Goal: Task Accomplishment & Management: Use online tool/utility

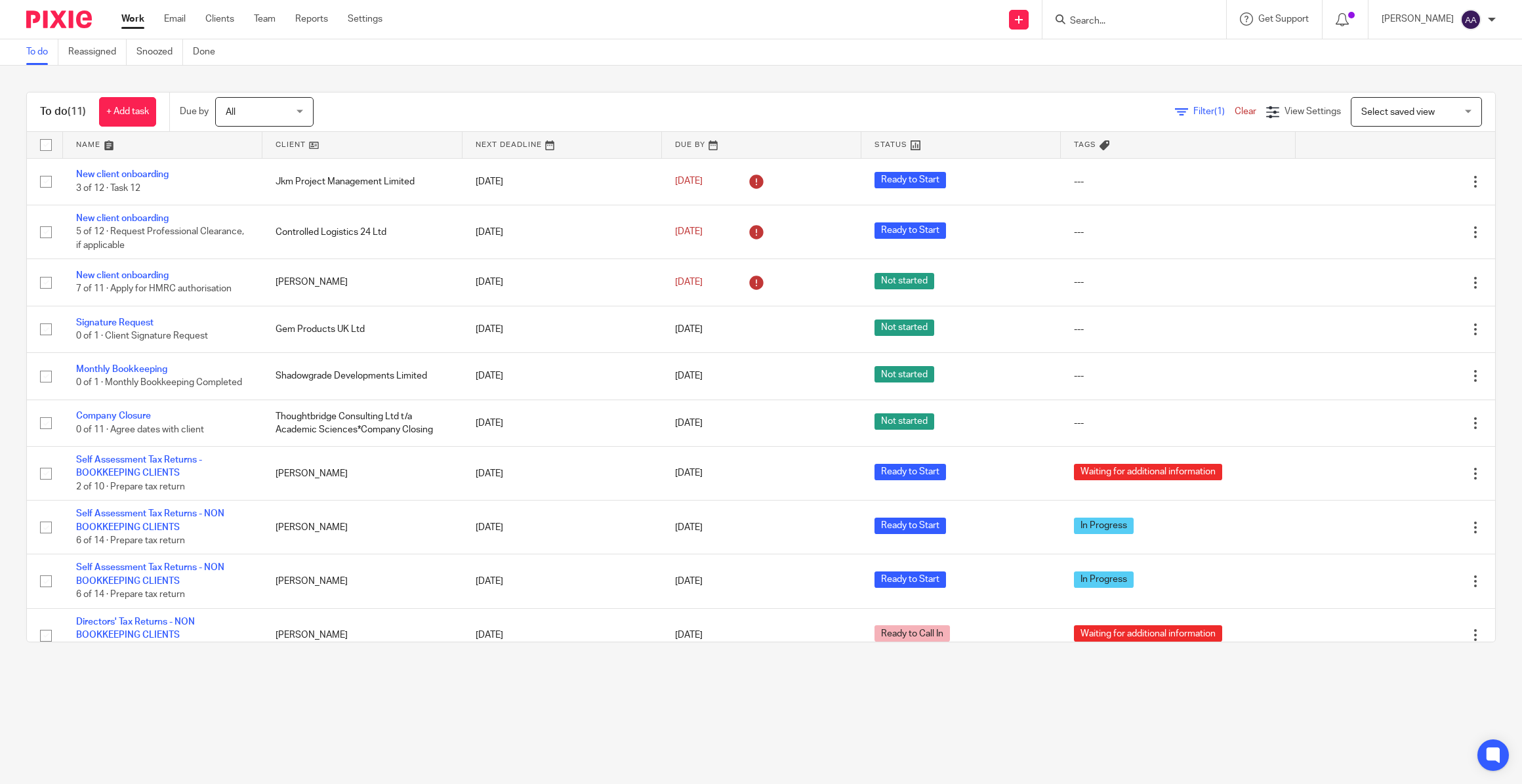
click at [1175, 18] on input "Search" at bounding box center [1127, 21] width 119 height 12
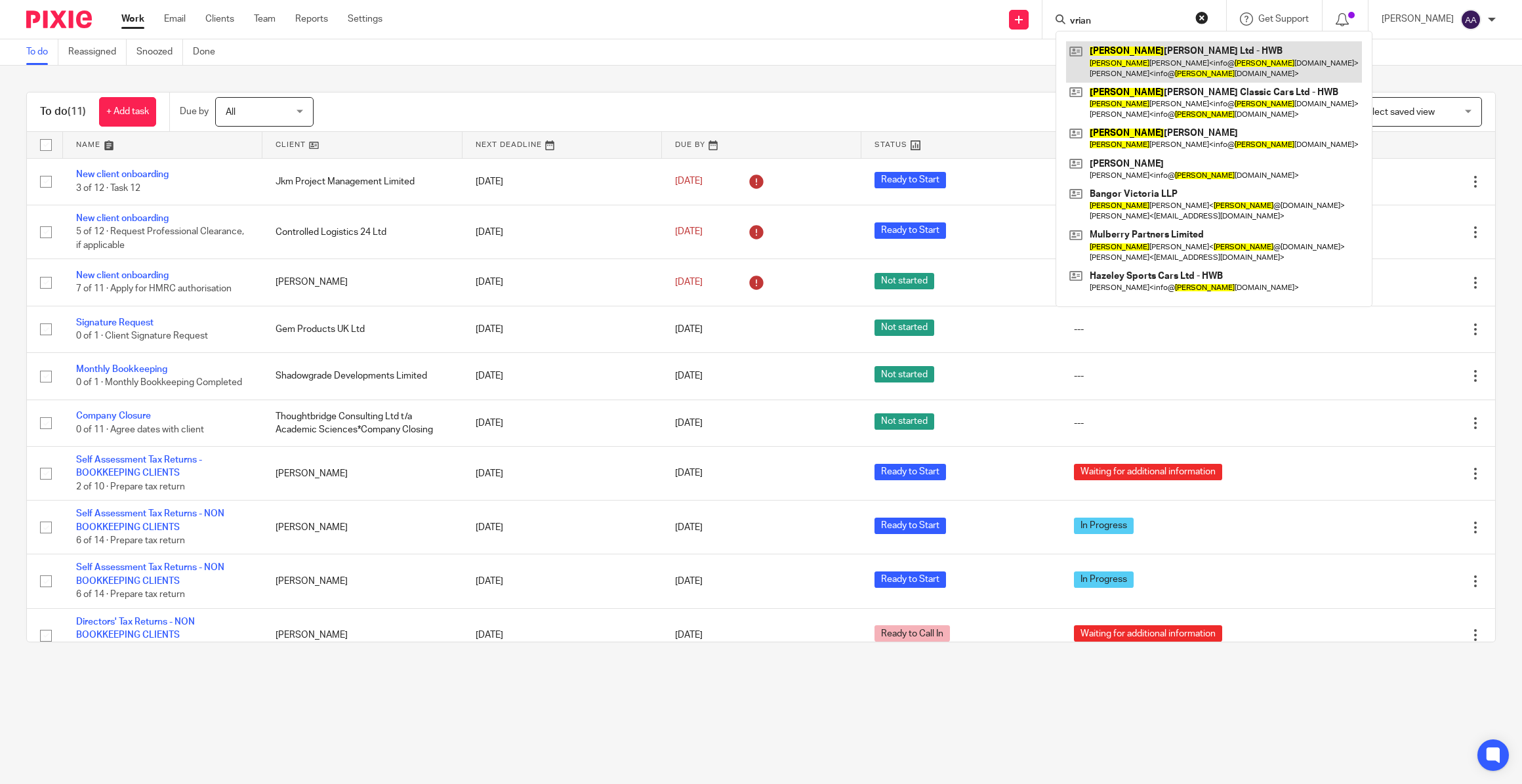
type input "vrian"
click at [1125, 49] on link at bounding box center [1214, 61] width 296 height 41
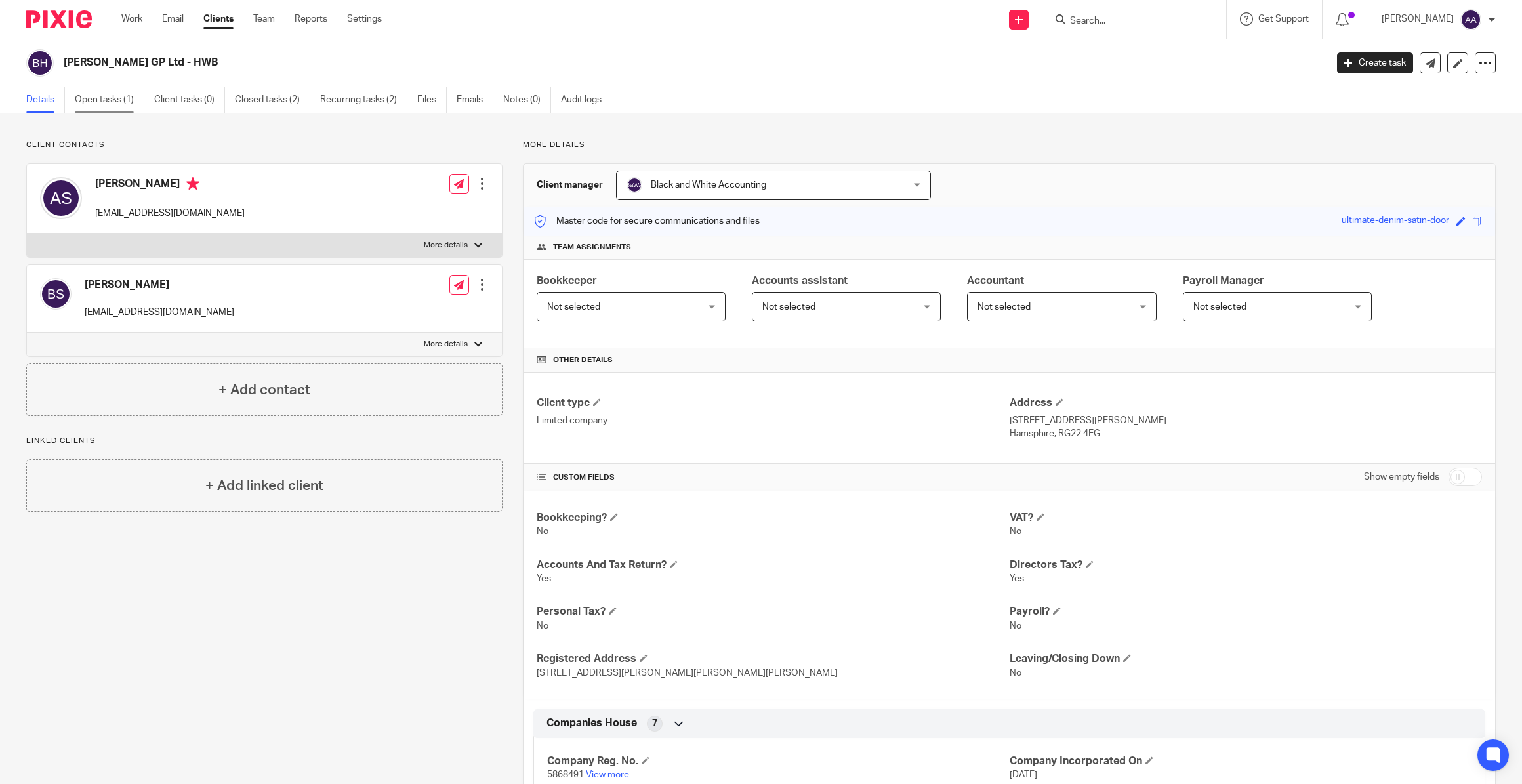
click at [83, 101] on link "Open tasks (1)" at bounding box center [110, 100] width 70 height 26
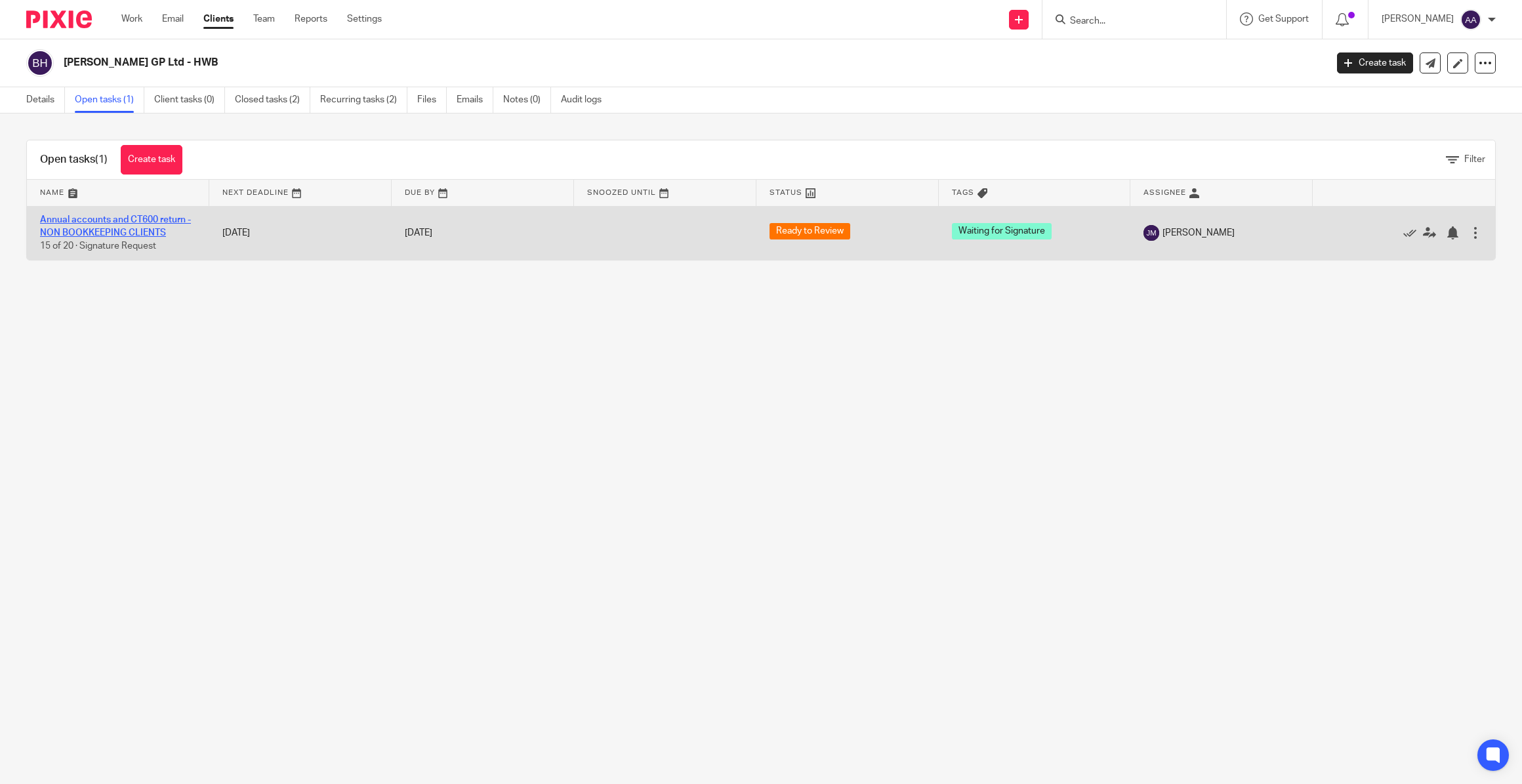
click at [110, 216] on link "Annual accounts and CT600 return - NON BOOKKEEPING CLIENTS" at bounding box center [115, 225] width 151 height 22
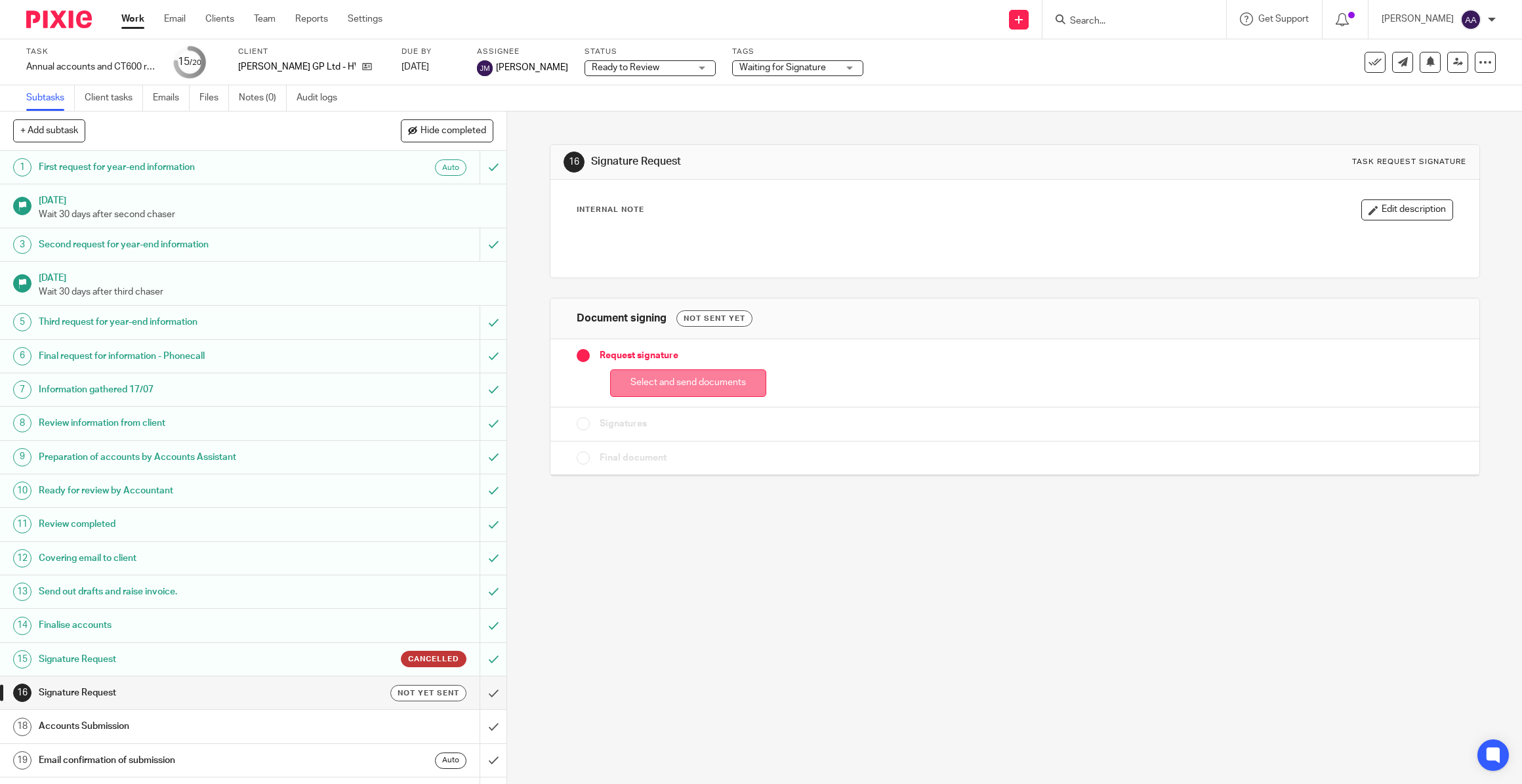
click at [695, 387] on button "Select and send documents" at bounding box center [688, 383] width 156 height 29
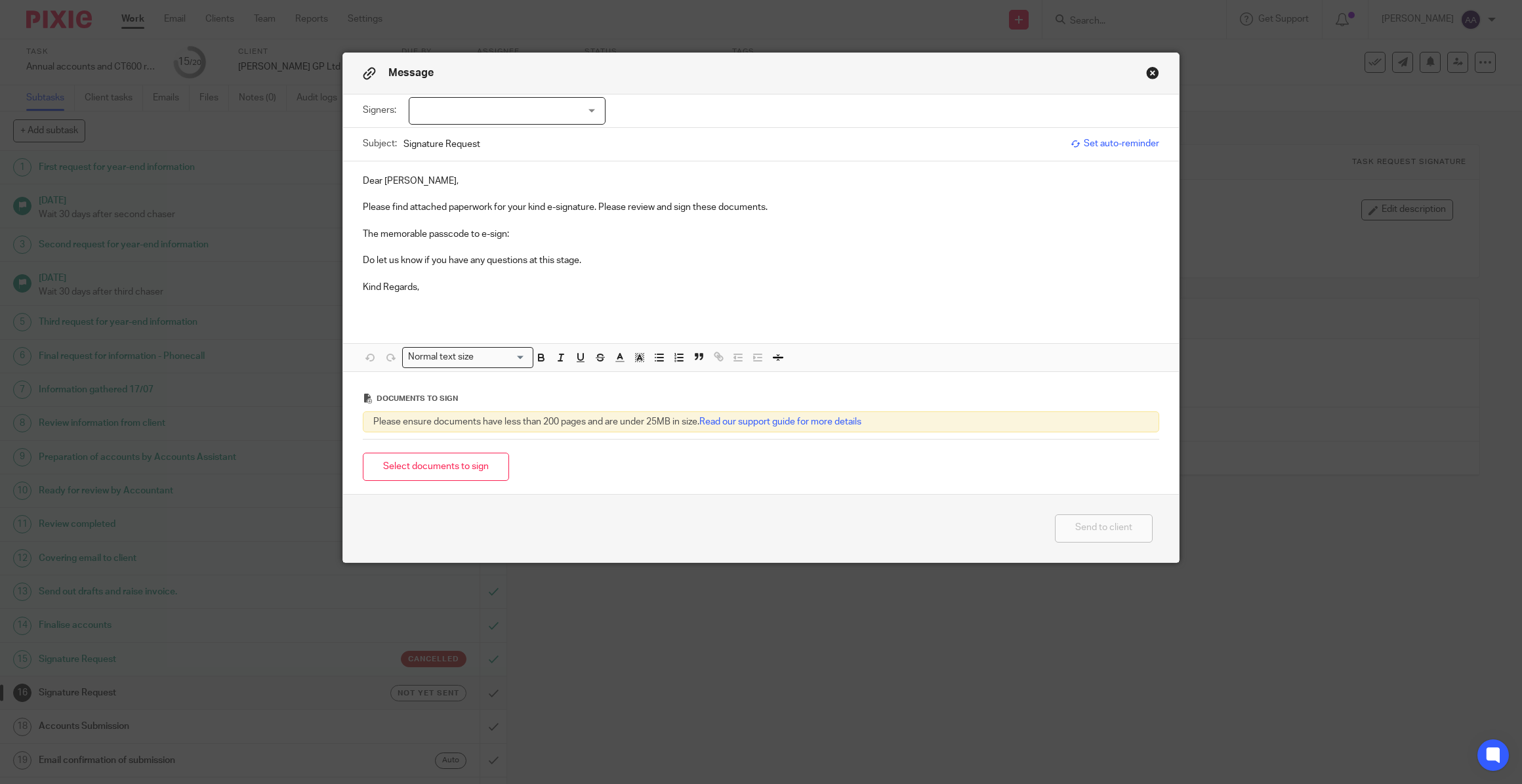
click at [570, 106] on div at bounding box center [507, 110] width 197 height 28
click at [525, 136] on li "[PERSON_NAME]" at bounding box center [502, 138] width 195 height 27
checkbox input "true"
click at [415, 192] on p at bounding box center [761, 194] width 797 height 13
click at [395, 177] on p "Dear Ann," at bounding box center [761, 181] width 797 height 13
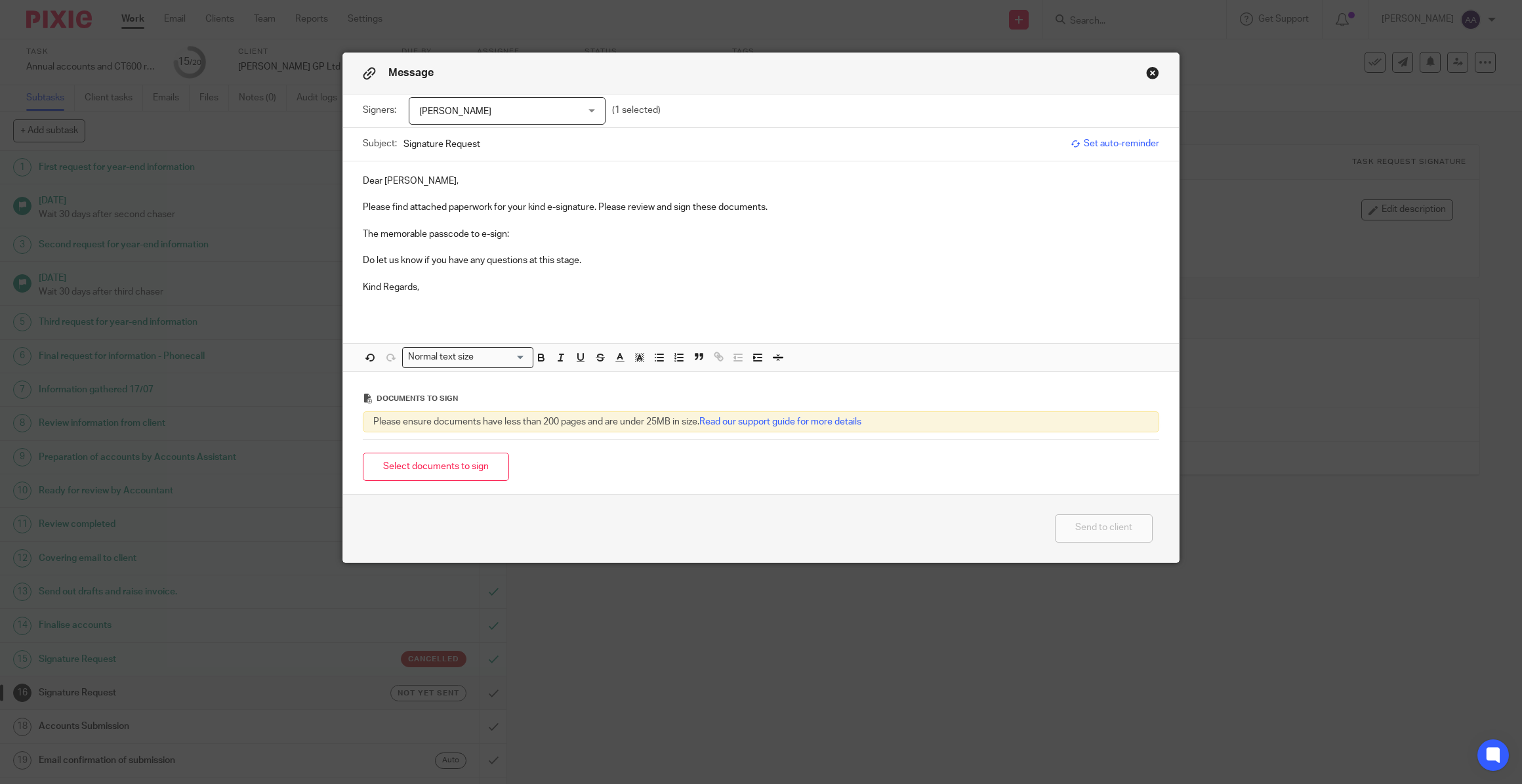
click at [585, 245] on p at bounding box center [761, 247] width 797 height 13
click at [585, 233] on p "The memorable passcode to e-sign:" at bounding box center [761, 233] width 797 height 13
drag, startPoint x: 626, startPoint y: 229, endPoint x: 544, endPoint y: 228, distance: 82.0
click at [544, 228] on p "The memorable passcode to e-sign: ultimate-denim-satin-door" at bounding box center [761, 233] width 797 height 13
click at [511, 230] on p "The memorable passcode to e-sign: ultimate-denim-satin-door" at bounding box center [761, 233] width 797 height 13
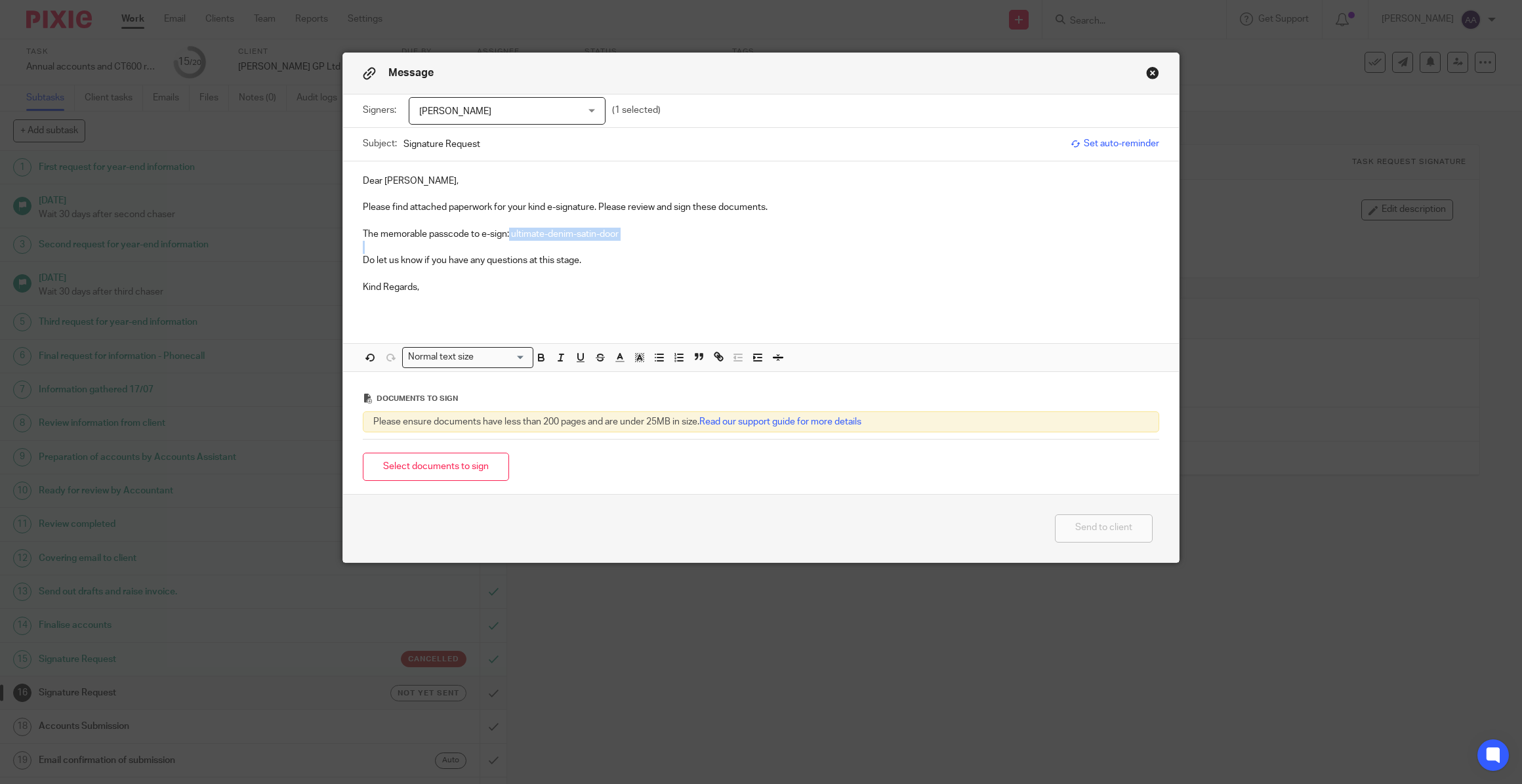
drag, startPoint x: 507, startPoint y: 233, endPoint x: 627, endPoint y: 240, distance: 120.2
click at [627, 240] on div "Dear Brian, Please find attached paperwork for your kind e-signature. Please re…" at bounding box center [761, 239] width 836 height 156
click at [536, 355] on icon "button" at bounding box center [541, 357] width 12 height 12
click at [639, 359] on icon "button" at bounding box center [639, 357] width 12 height 12
click at [645, 371] on li "color:#FCDC00" at bounding box center [650, 373] width 10 height 10
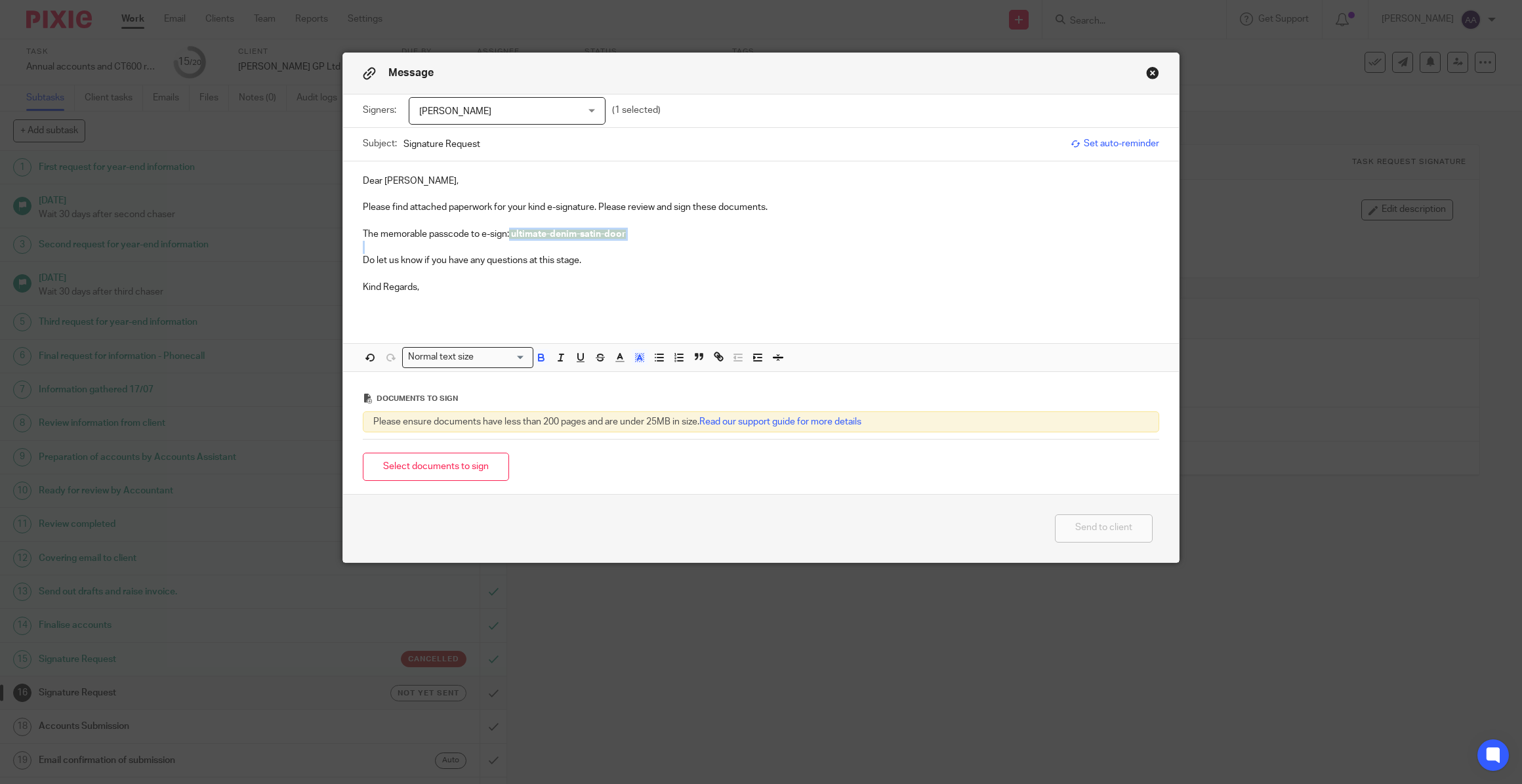
click at [589, 257] on p "Do let us know if you have any questions at this stage." at bounding box center [761, 260] width 797 height 13
click at [486, 286] on p "Kind Regards," at bounding box center [761, 287] width 797 height 13
drag, startPoint x: 441, startPoint y: 286, endPoint x: 348, endPoint y: 284, distance: 93.0
click at [348, 284] on div "Dear Brian, Please find attached paperwork for your kind e-signature. Please re…" at bounding box center [761, 239] width 836 height 156
click at [454, 285] on p "Kind Regards," at bounding box center [761, 287] width 797 height 13
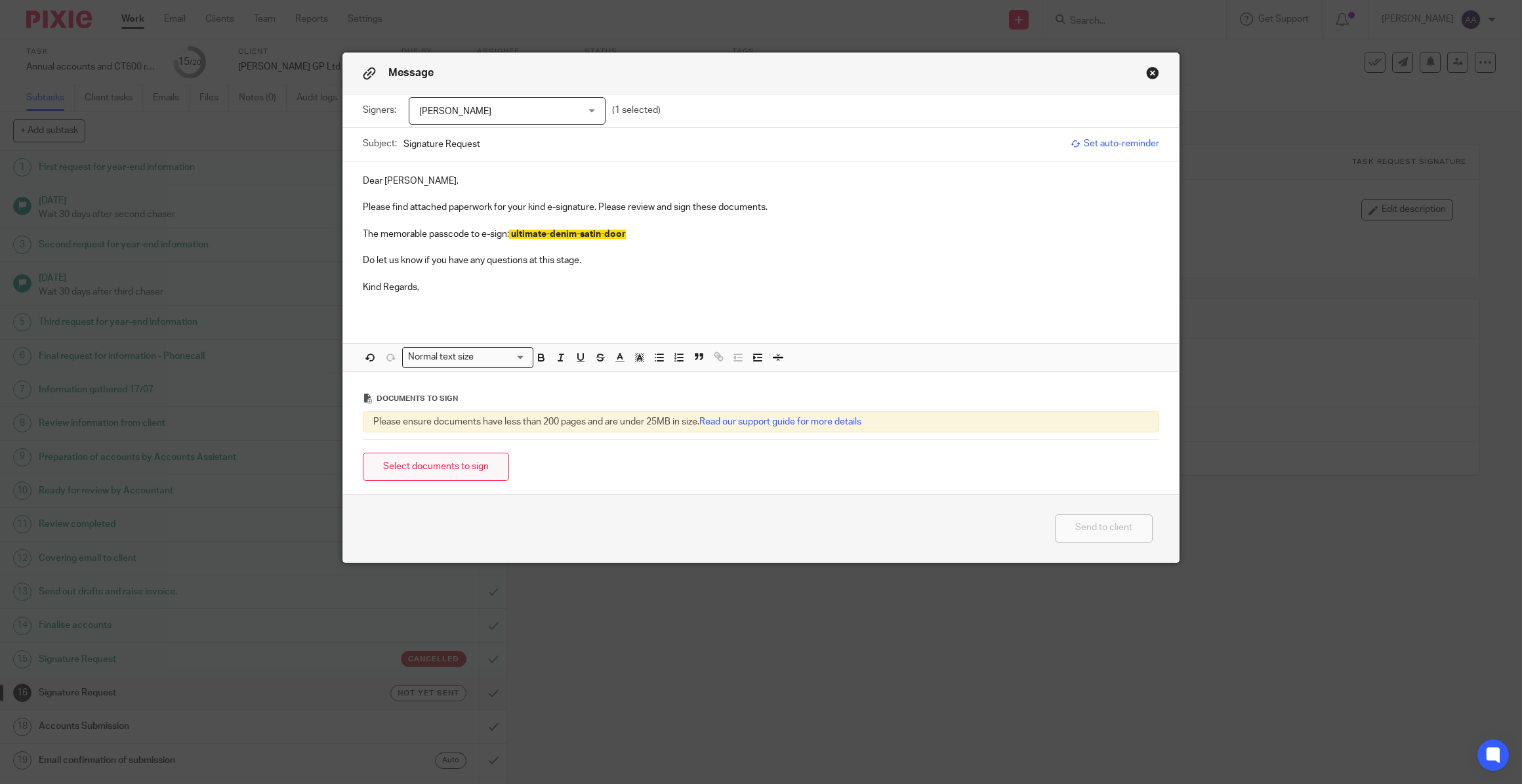
click at [458, 465] on button "Select documents to sign" at bounding box center [436, 467] width 146 height 29
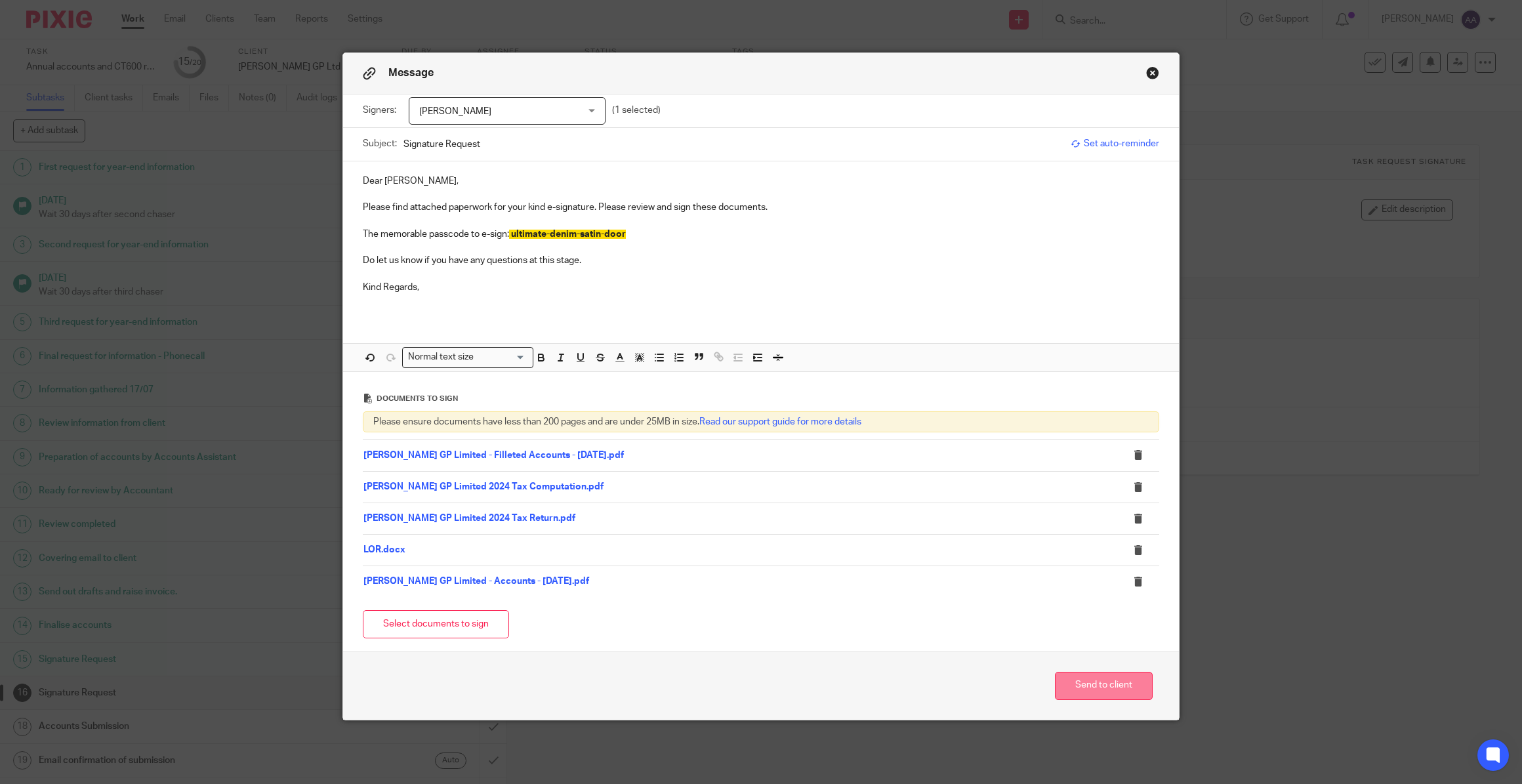
click at [1092, 686] on button "Send to client" at bounding box center [1104, 686] width 98 height 29
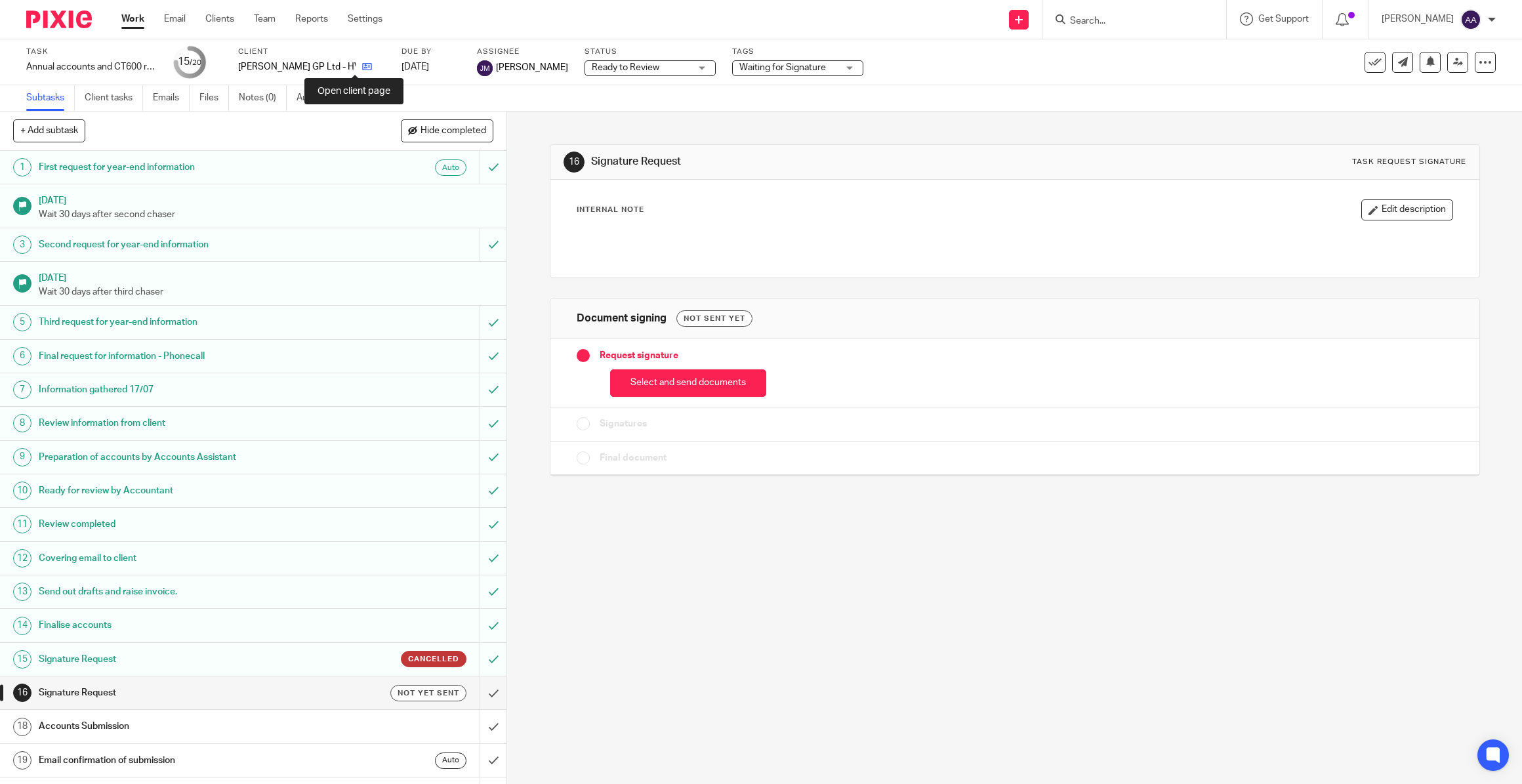
click at [362, 63] on icon at bounding box center [366, 66] width 10 height 10
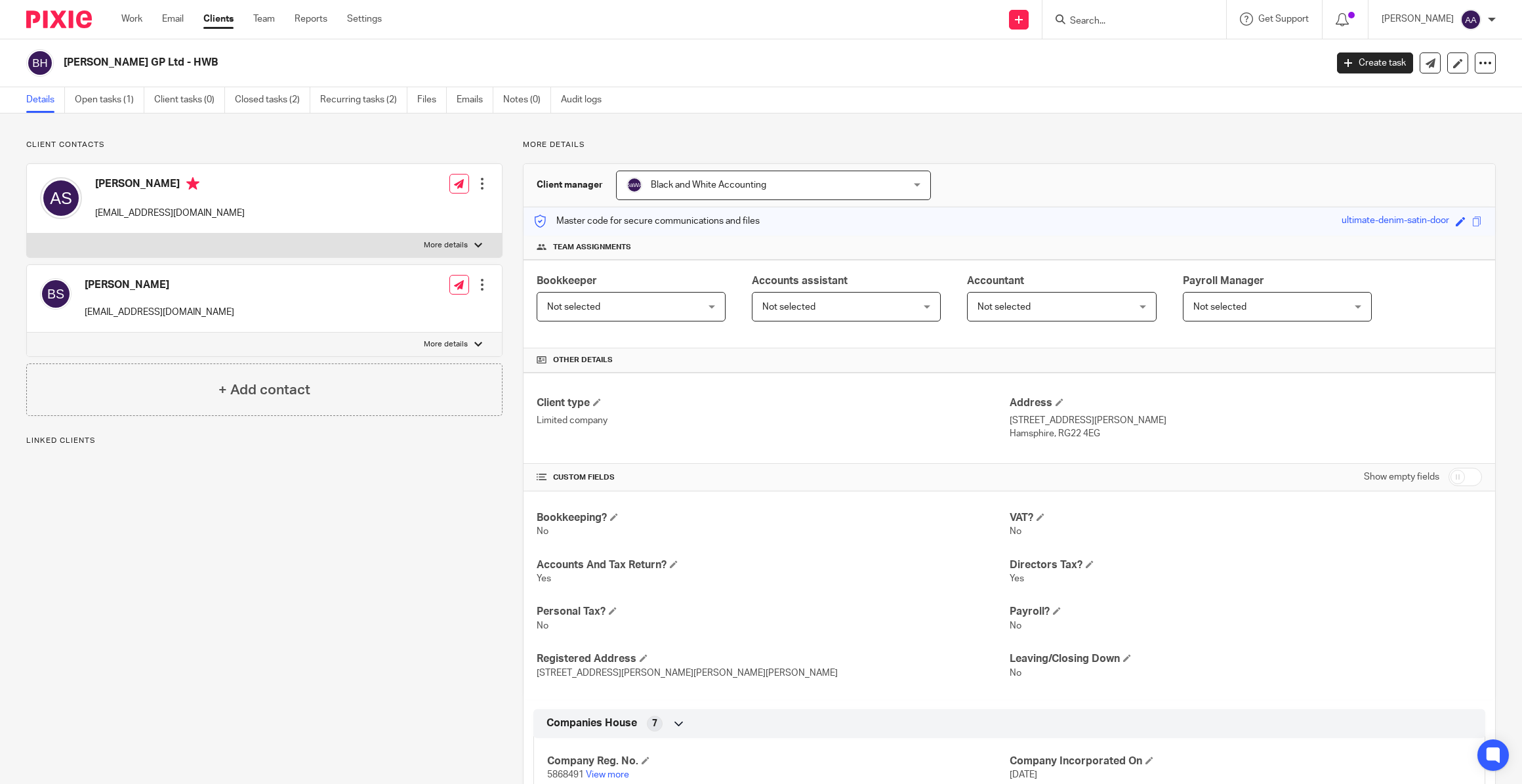
click at [1472, 221] on span at bounding box center [1477, 221] width 10 height 10
click at [1472, 217] on span at bounding box center [1477, 221] width 10 height 10
click at [1140, 16] on input "Search" at bounding box center [1127, 21] width 119 height 12
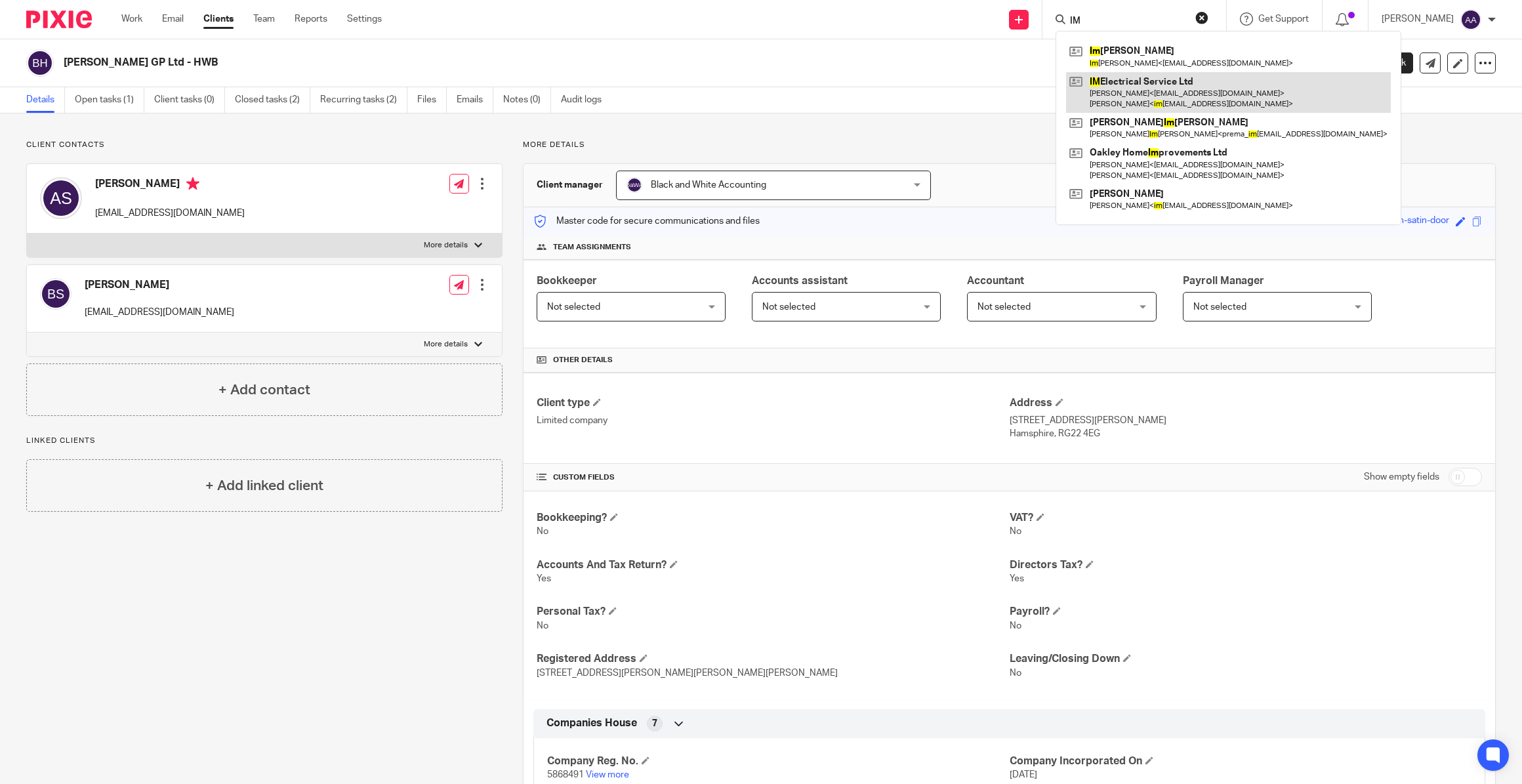
type input "IM"
click at [1140, 86] on link at bounding box center [1228, 93] width 324 height 41
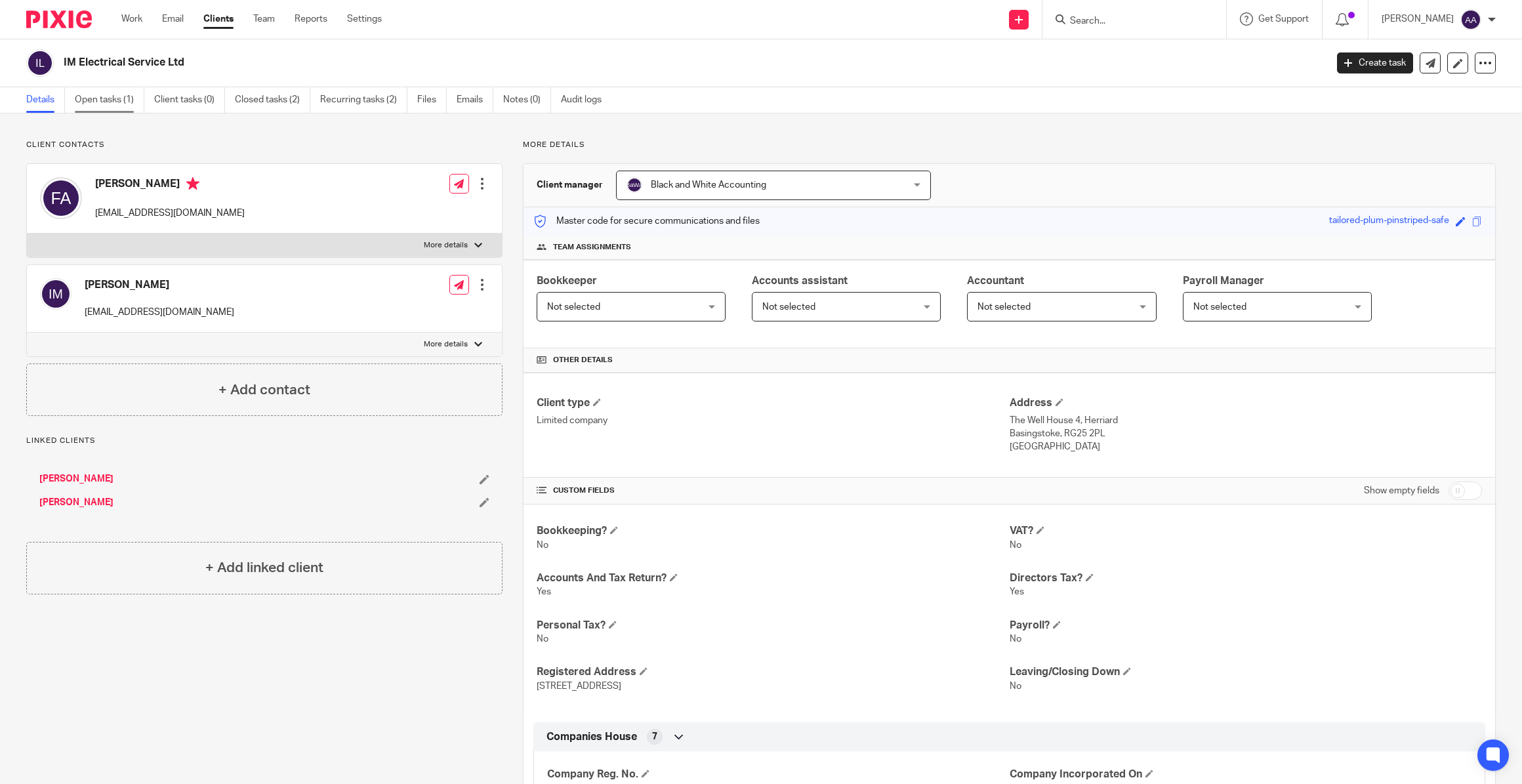
click at [80, 102] on link "Open tasks (1)" at bounding box center [110, 100] width 70 height 26
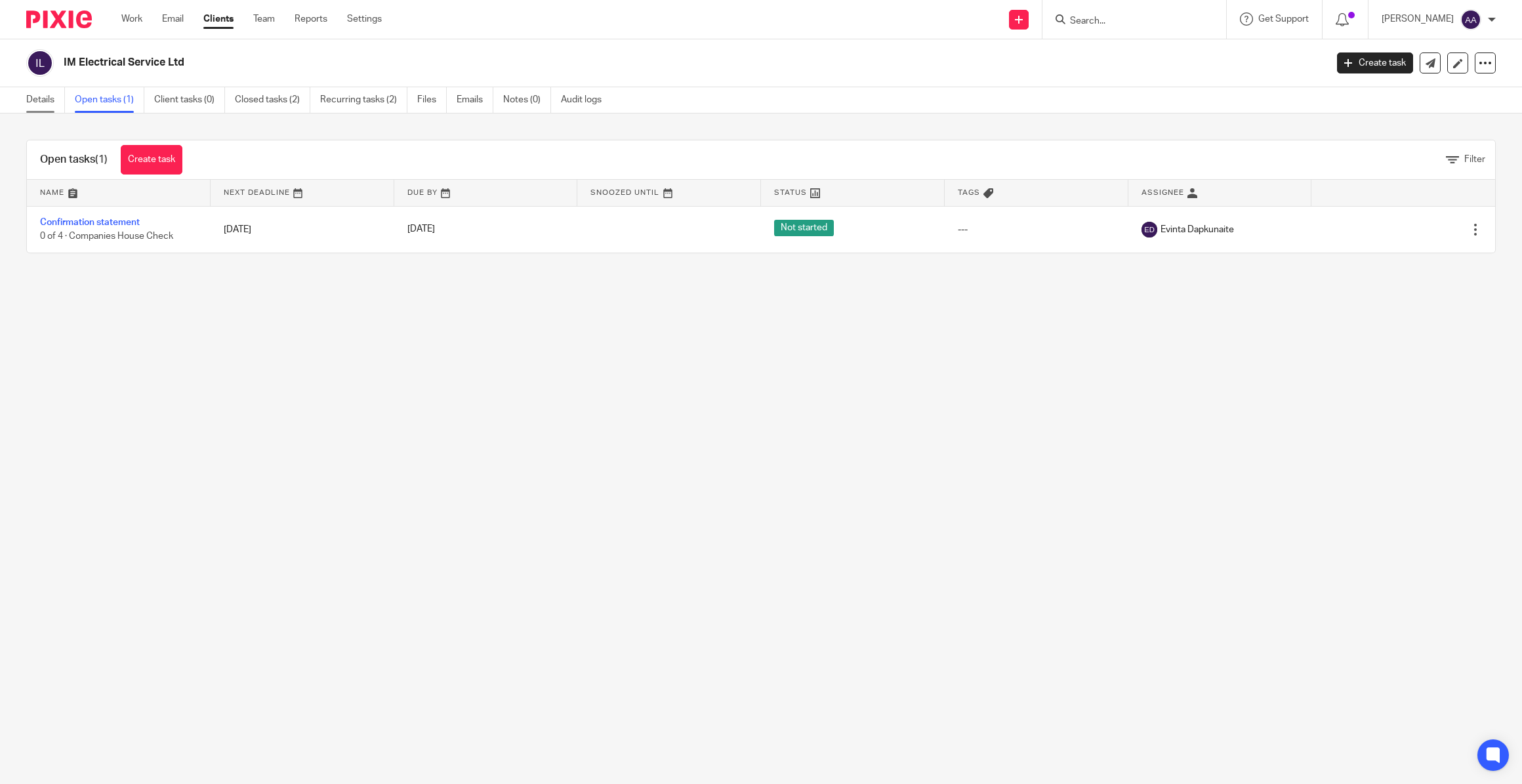
click at [41, 103] on link "Details" at bounding box center [45, 100] width 38 height 26
